Goal: Check status

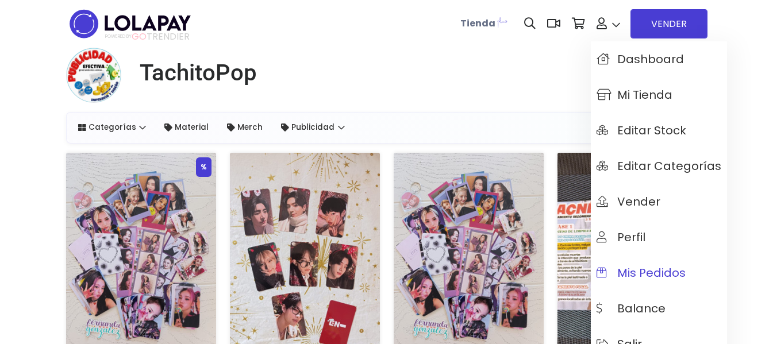
click at [662, 270] on span "Mis pedidos" at bounding box center [641, 273] width 89 height 13
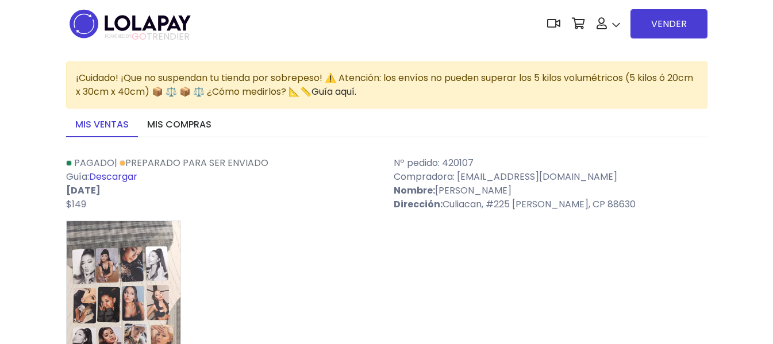
click at [133, 174] on link "Descargar" at bounding box center [113, 176] width 48 height 13
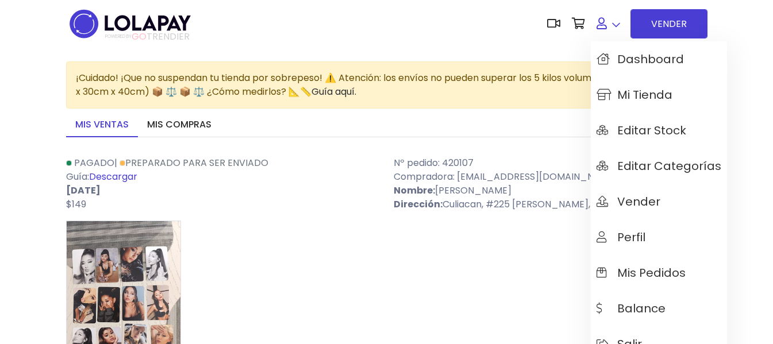
click at [610, 29] on link at bounding box center [608, 23] width 35 height 35
click at [653, 305] on span "Balance" at bounding box center [631, 308] width 69 height 13
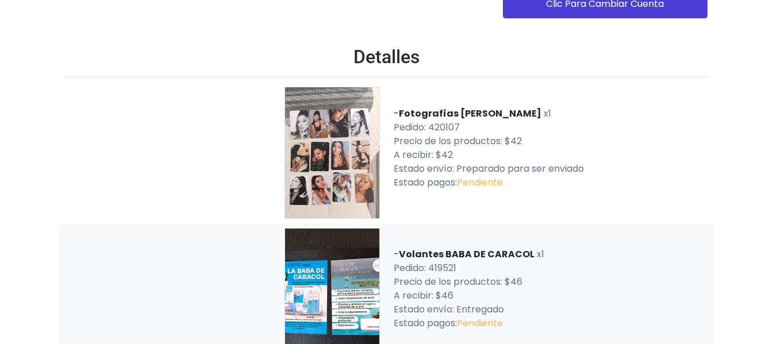
scroll to position [58, 0]
